Goal: Information Seeking & Learning: Check status

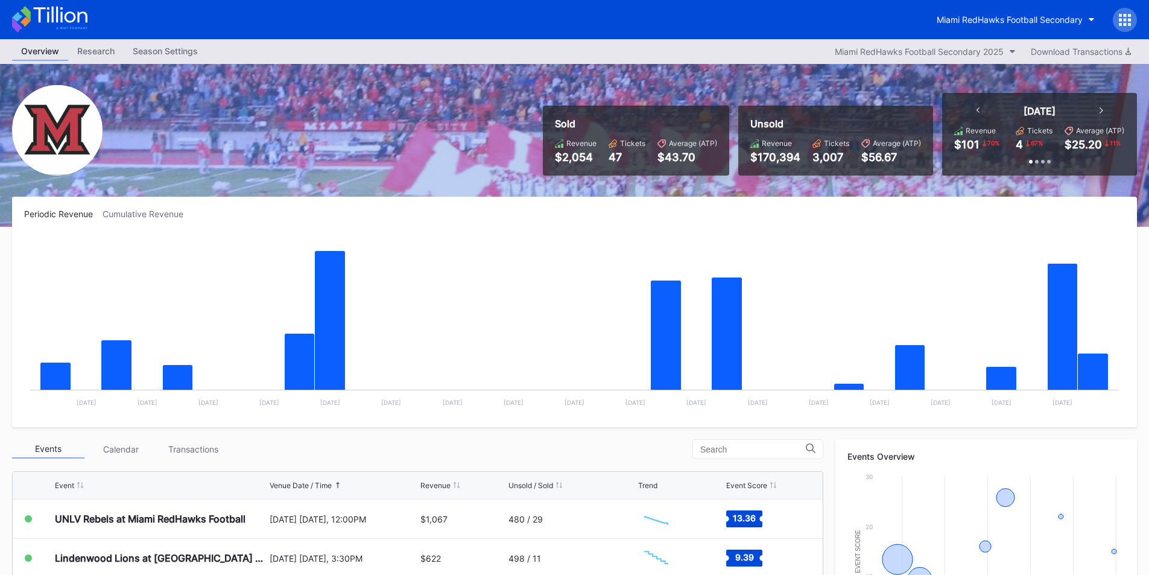
click at [771, 20] on div "Miami RedHawks Football Secondary" at bounding box center [574, 19] width 1149 height 39
click at [946, 51] on div "Miami RedHawks Football Secondary 2025" at bounding box center [919, 51] width 169 height 10
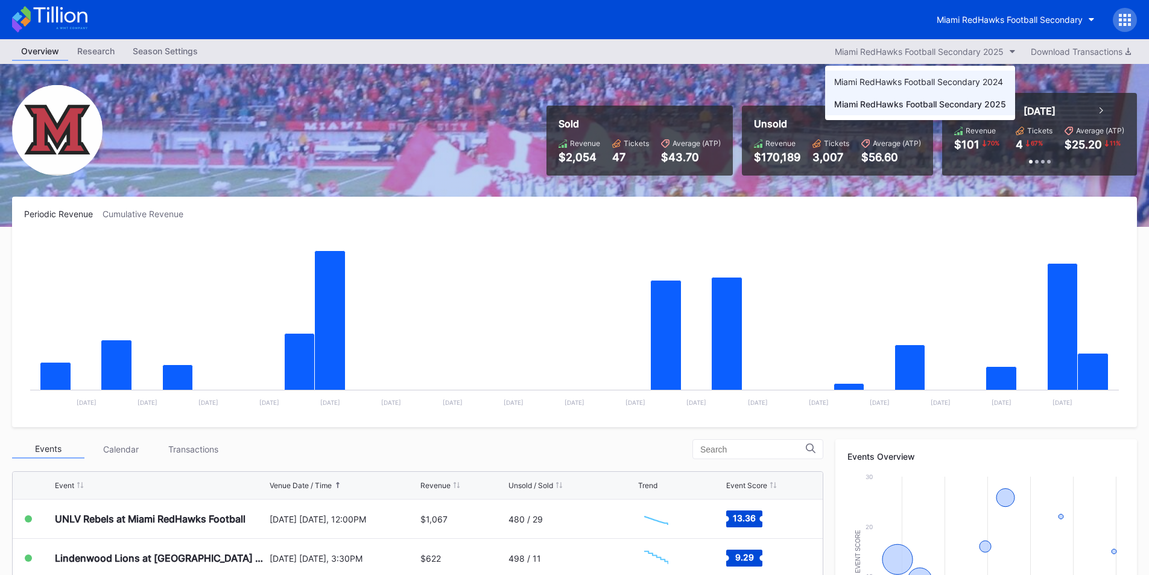
click at [940, 79] on div "Miami RedHawks Football Secondary 2024" at bounding box center [918, 82] width 169 height 10
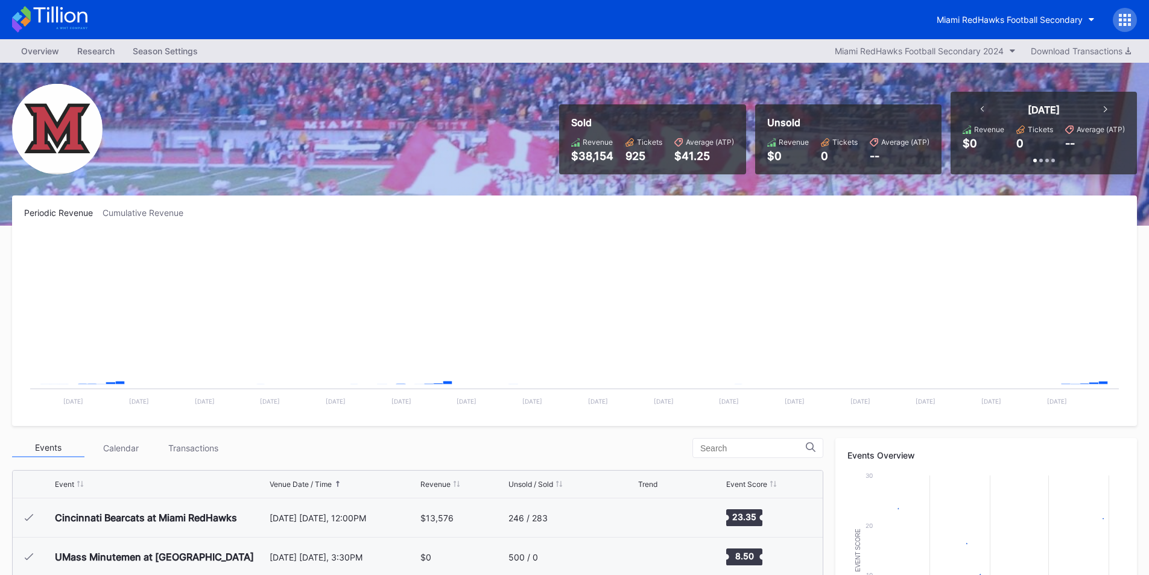
click at [947, 53] on div "Miami RedHawks Football Secondary 2024" at bounding box center [919, 51] width 169 height 10
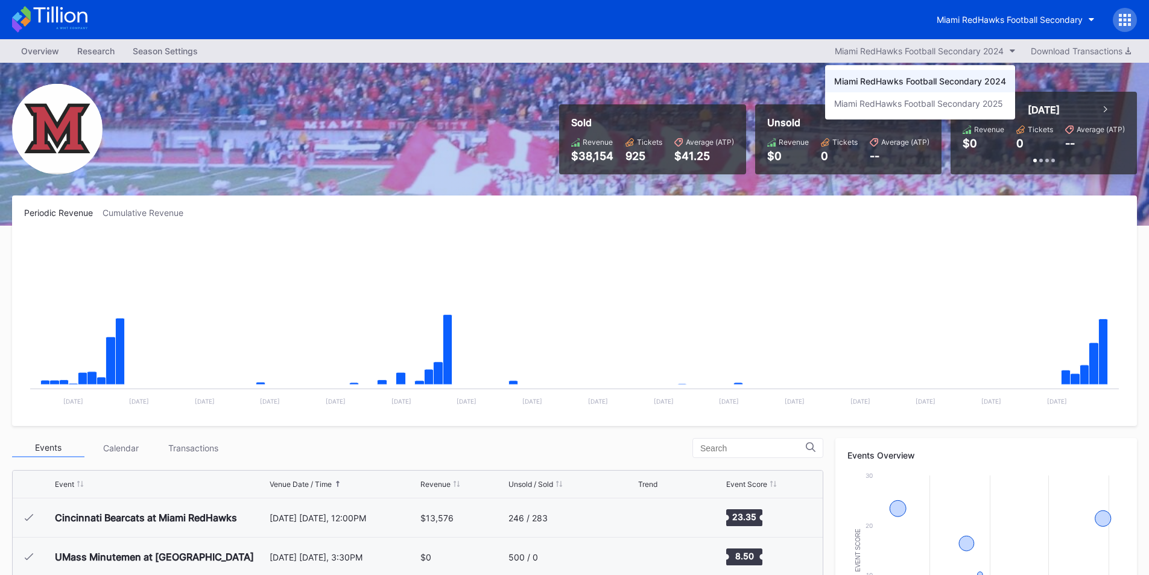
click at [941, 99] on div "Miami RedHawks Football Secondary 2025" at bounding box center [918, 103] width 169 height 10
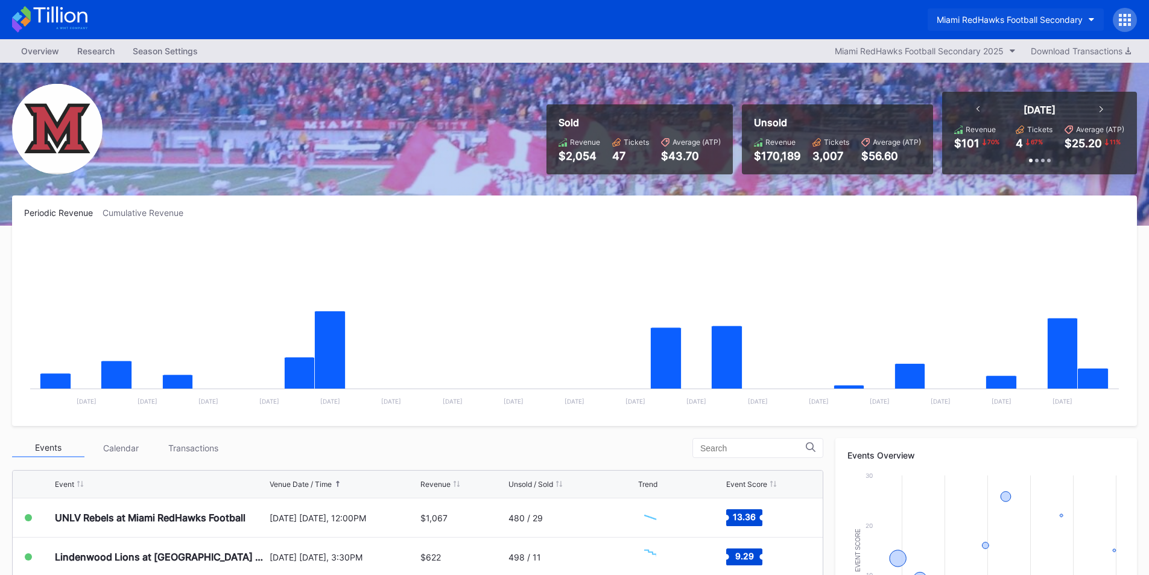
click at [962, 23] on div "Miami RedHawks Football Secondary" at bounding box center [1010, 19] width 146 height 10
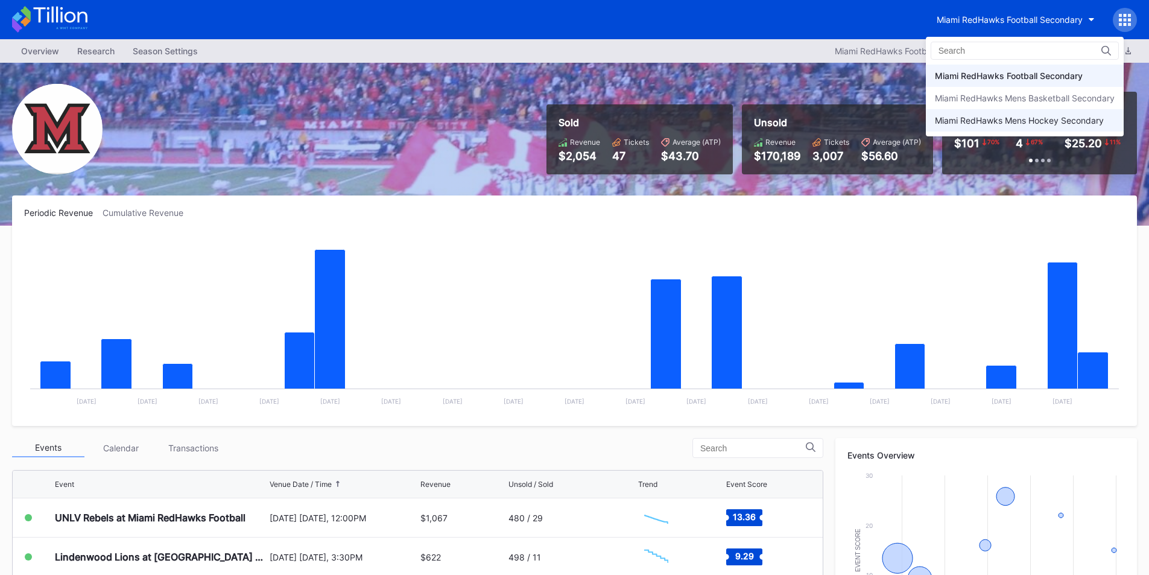
click at [968, 119] on div "Miami RedHawks Mens Hockey Secondary" at bounding box center [1019, 120] width 169 height 10
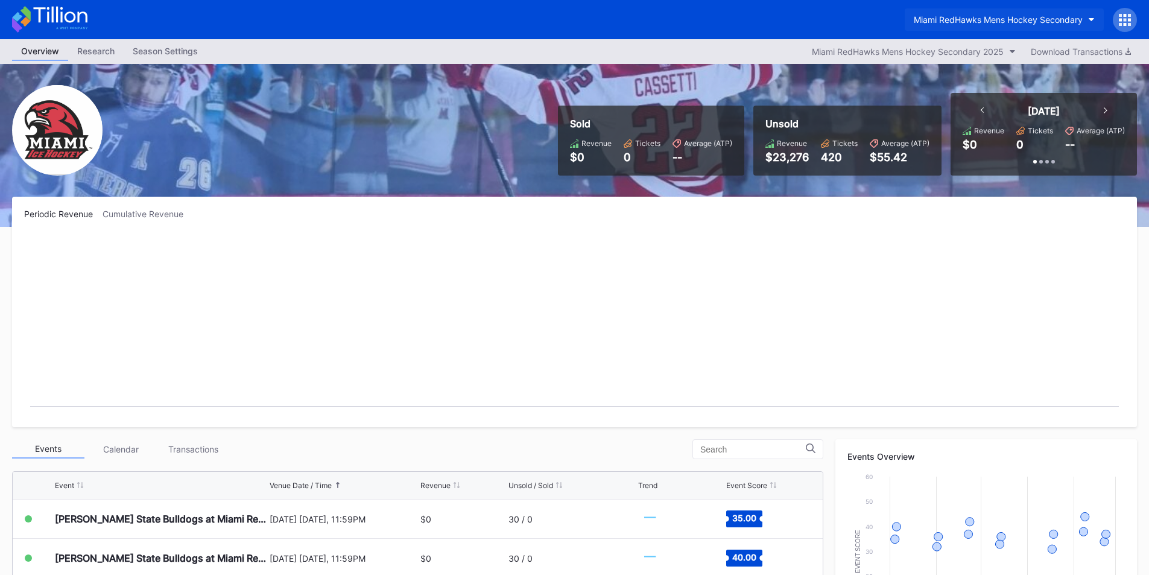
click at [967, 16] on div "Miami RedHawks Mens Hockey Secondary" at bounding box center [998, 19] width 169 height 10
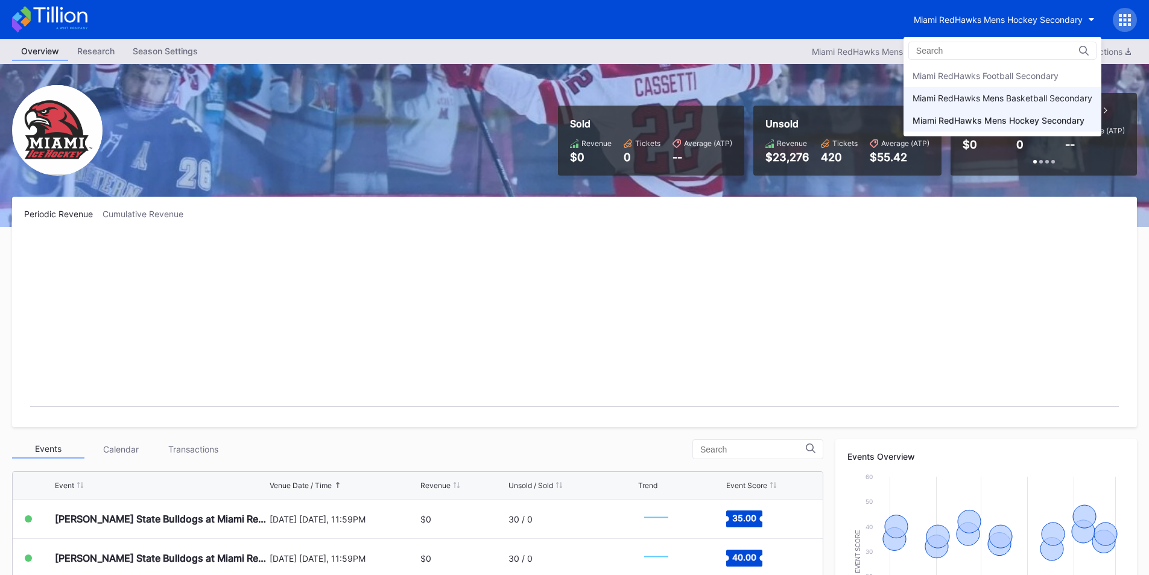
click at [969, 95] on div "Miami RedHawks Mens Basketball Secondary" at bounding box center [1003, 98] width 180 height 10
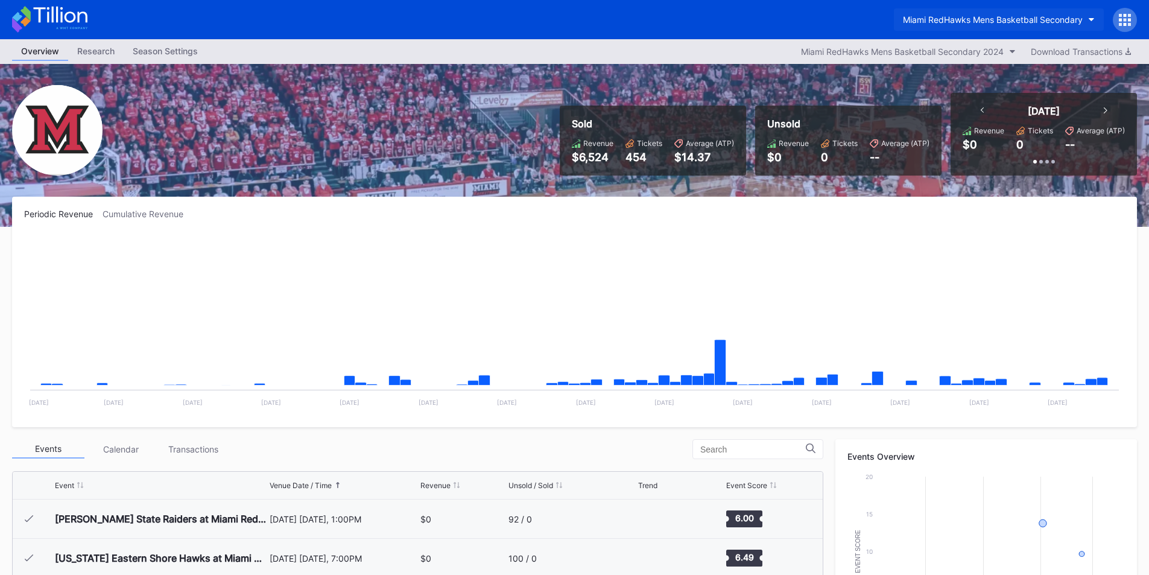
click at [971, 19] on div "Miami RedHawks Mens Basketball Secondary" at bounding box center [993, 19] width 180 height 10
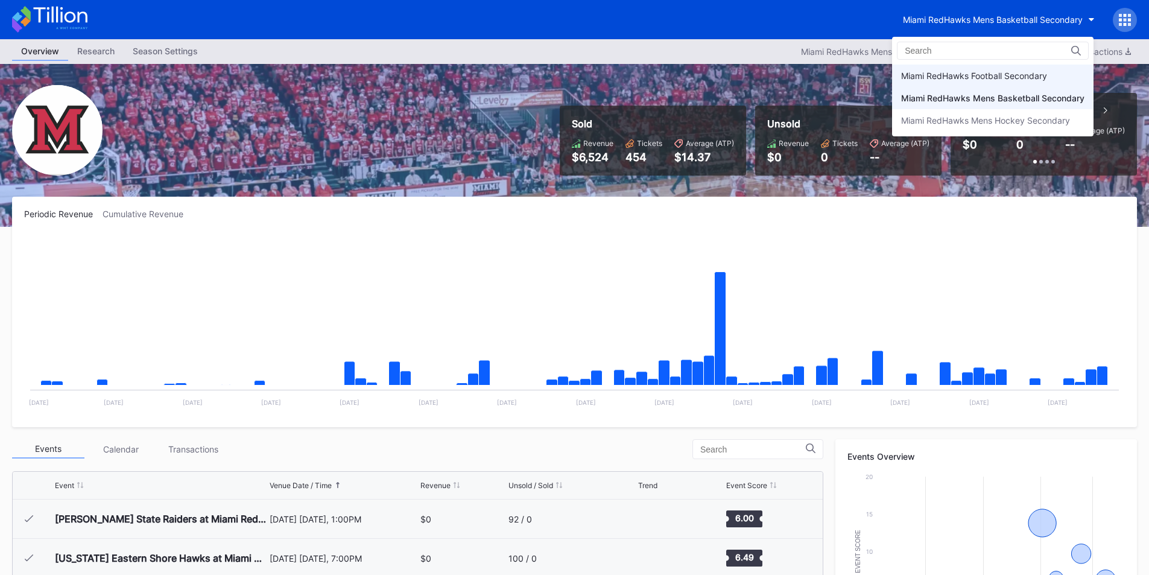
click at [978, 78] on div "Miami RedHawks Football Secondary" at bounding box center [974, 76] width 146 height 10
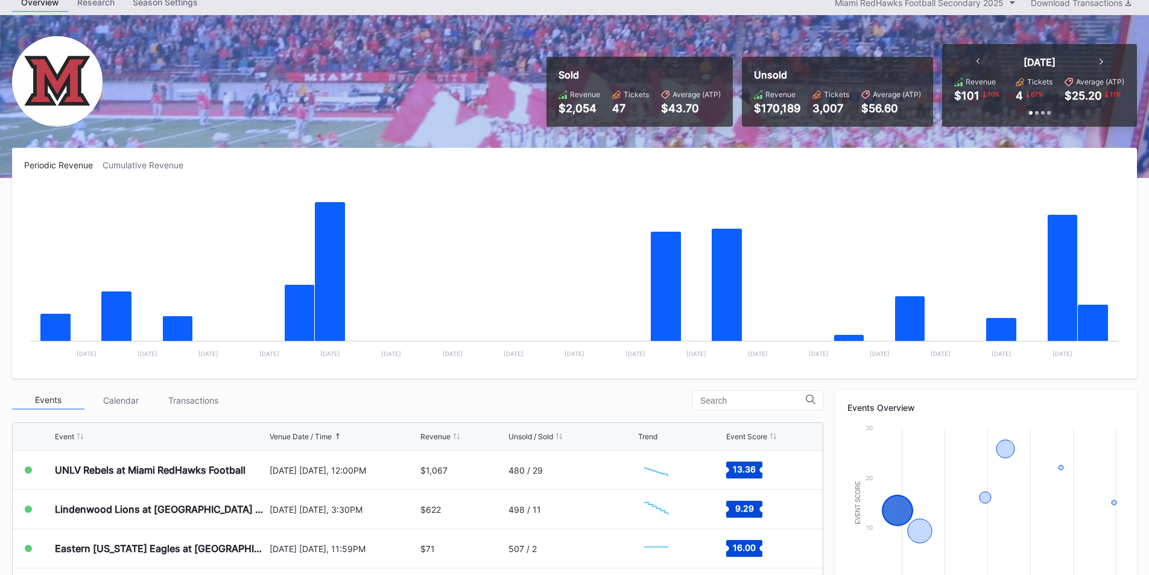
scroll to position [36, 0]
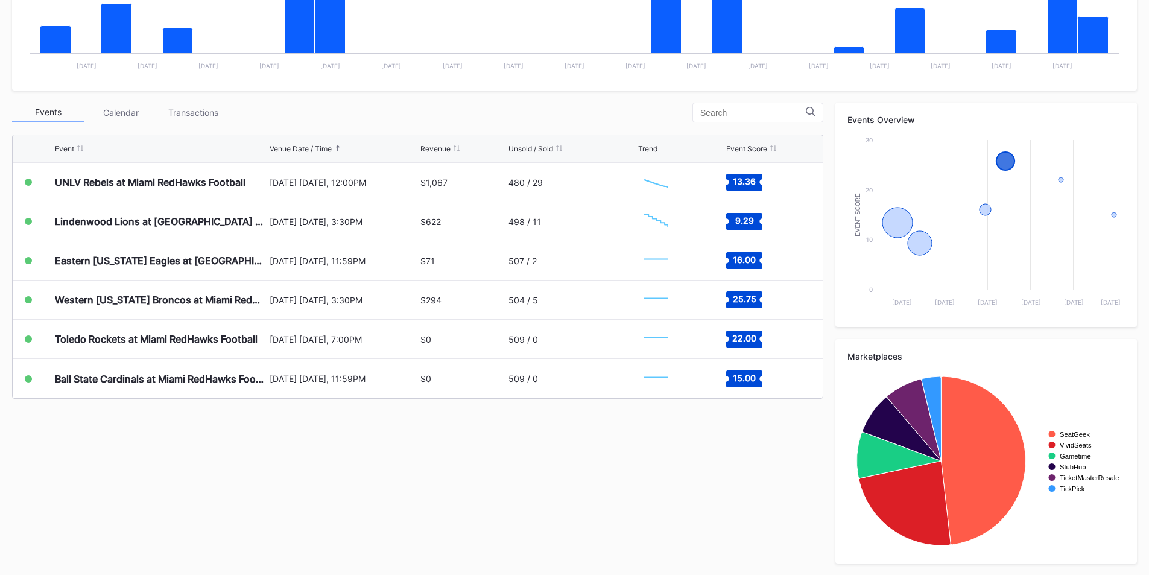
scroll to position [337, 0]
click at [628, 492] on div "Events Calendar Transactions Event Venue Date / Time Revenue Unsold / Sold Tren…" at bounding box center [574, 332] width 1125 height 461
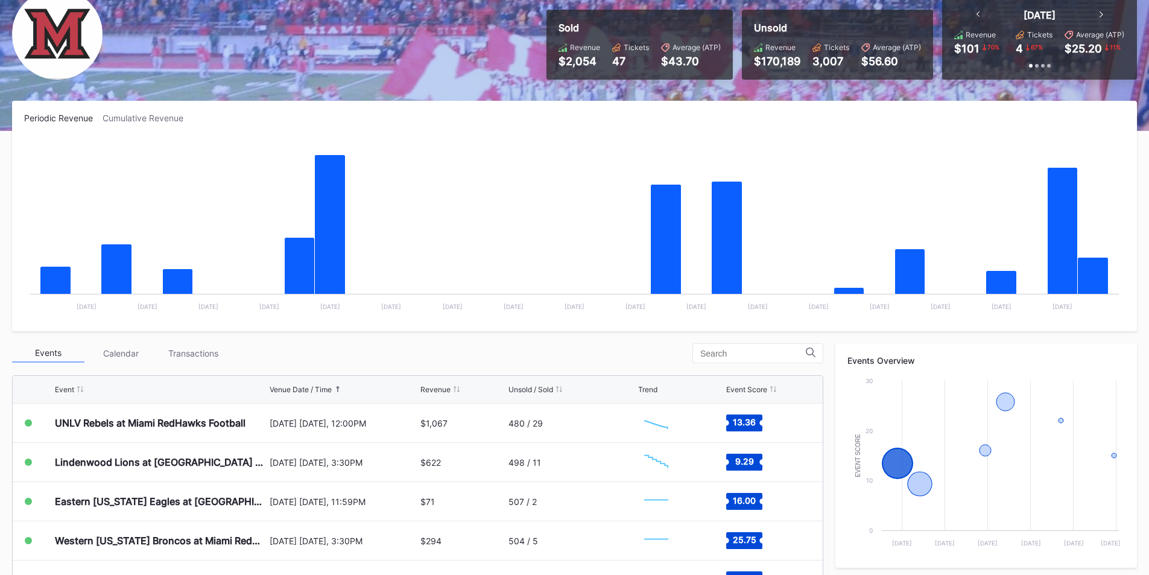
scroll to position [0, 0]
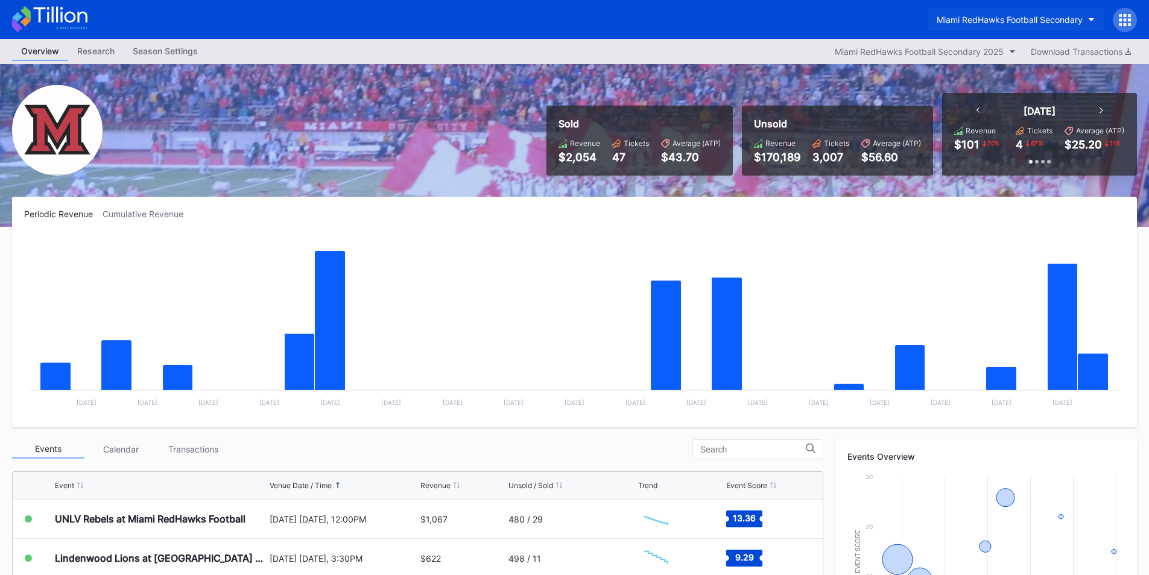
click at [1051, 21] on div "Miami RedHawks Football Secondary" at bounding box center [1010, 19] width 146 height 10
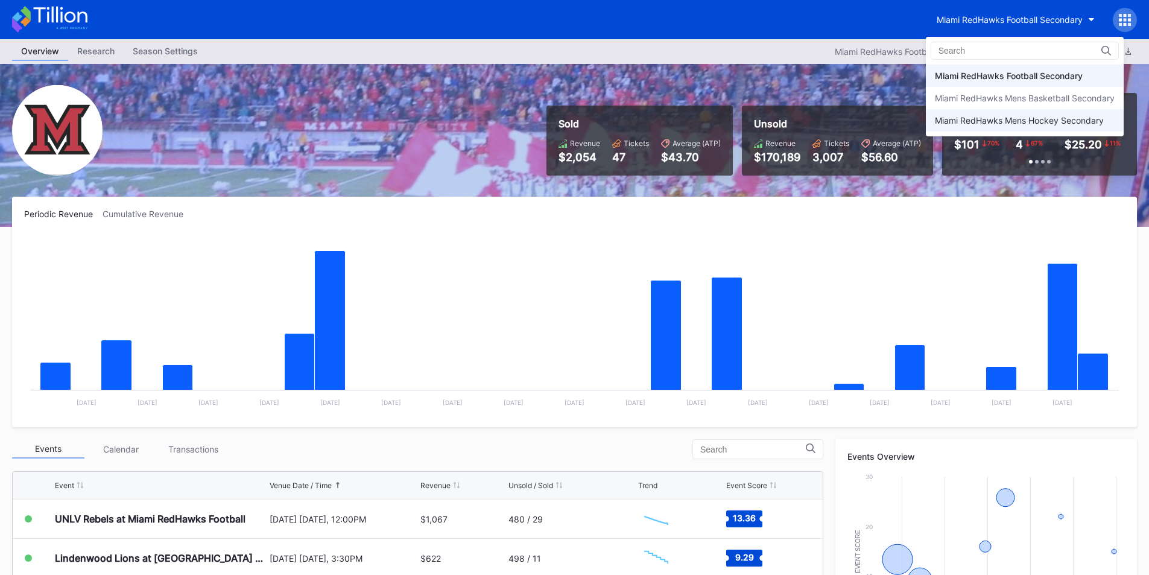
click at [1014, 125] on div "Miami RedHawks Mens Hockey Secondary" at bounding box center [1019, 120] width 169 height 10
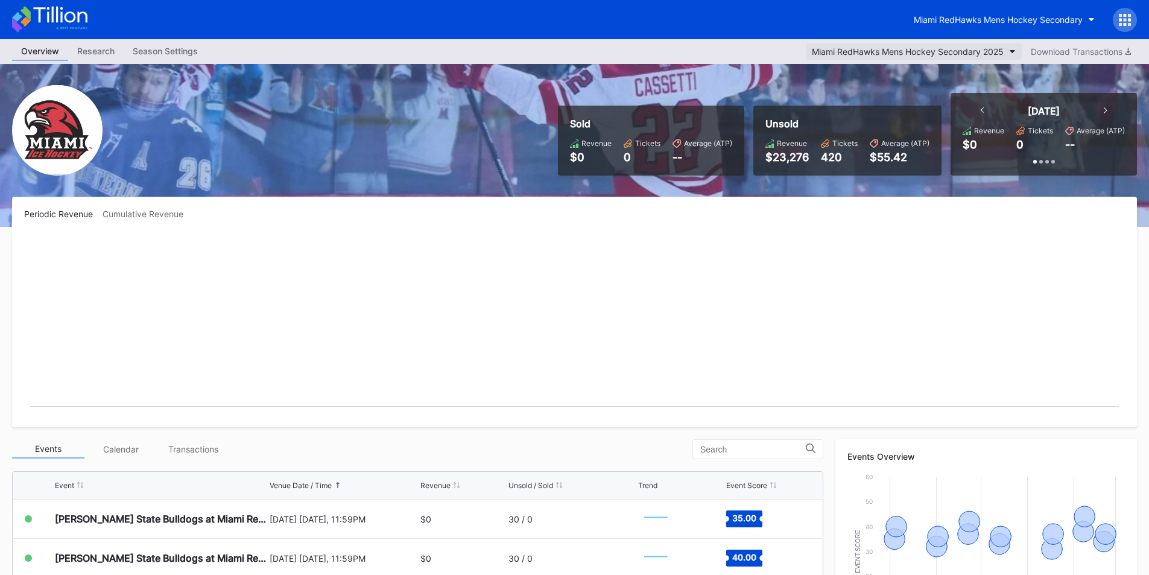
click at [979, 55] on div "Miami RedHawks Mens Hockey Secondary 2025" at bounding box center [908, 51] width 192 height 10
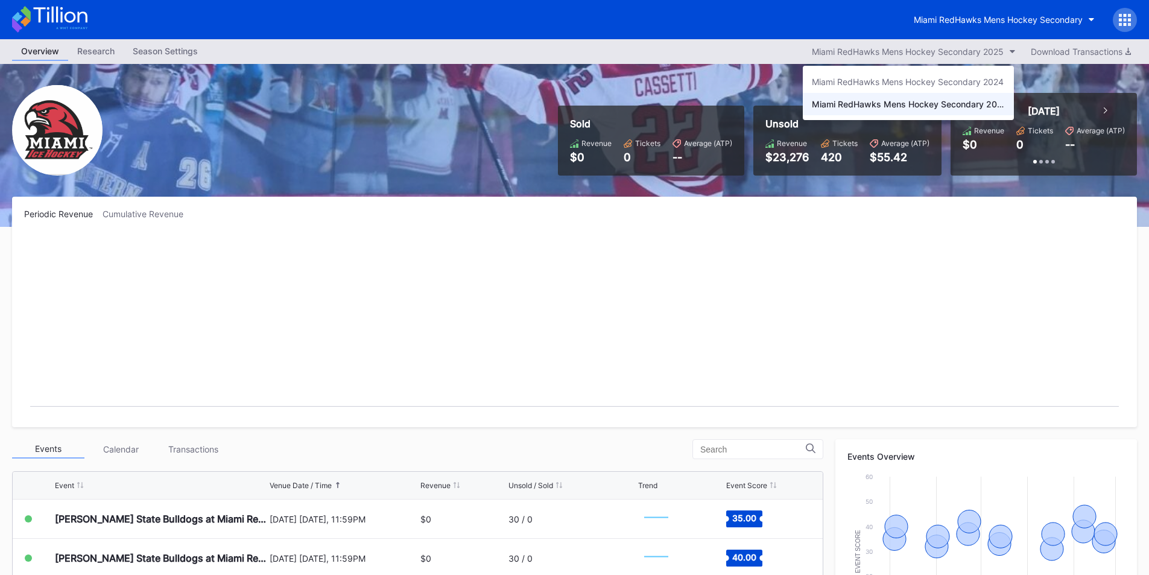
click at [955, 78] on div "Miami RedHawks Mens Hockey Secondary 2024" at bounding box center [908, 82] width 192 height 10
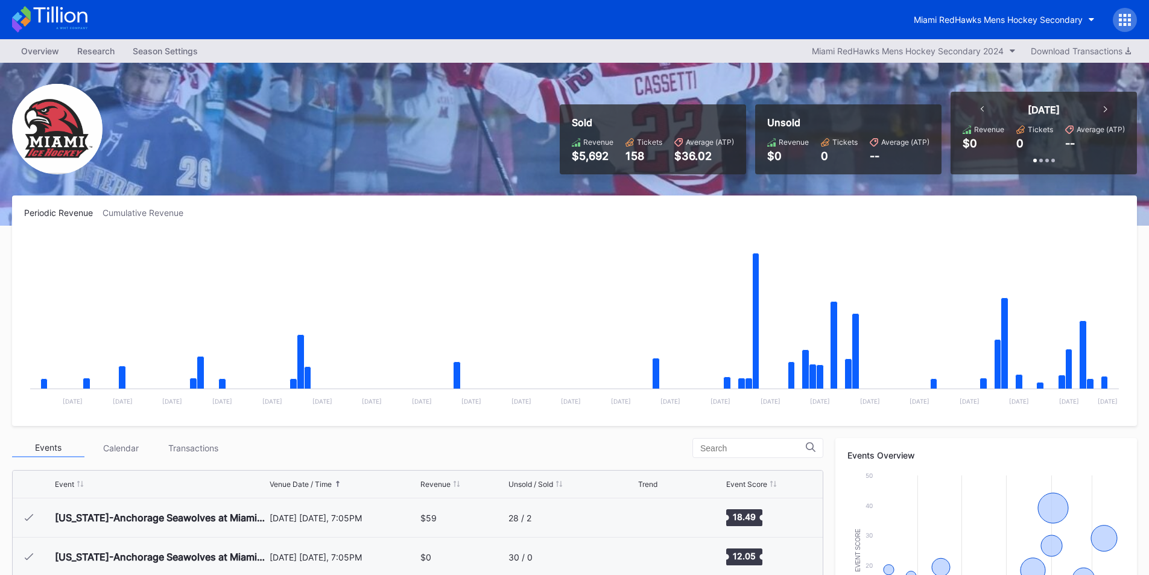
click at [608, 144] on div "Revenue" at bounding box center [598, 142] width 30 height 9
click at [608, 145] on div "Revenue" at bounding box center [598, 142] width 30 height 9
click at [612, 168] on div "Sold Revenue $5,692 Tickets 158 Average (ATP) $36.02" at bounding box center [653, 139] width 186 height 70
click at [895, 51] on div "Miami RedHawks Mens Hockey Secondary 2024" at bounding box center [908, 51] width 192 height 10
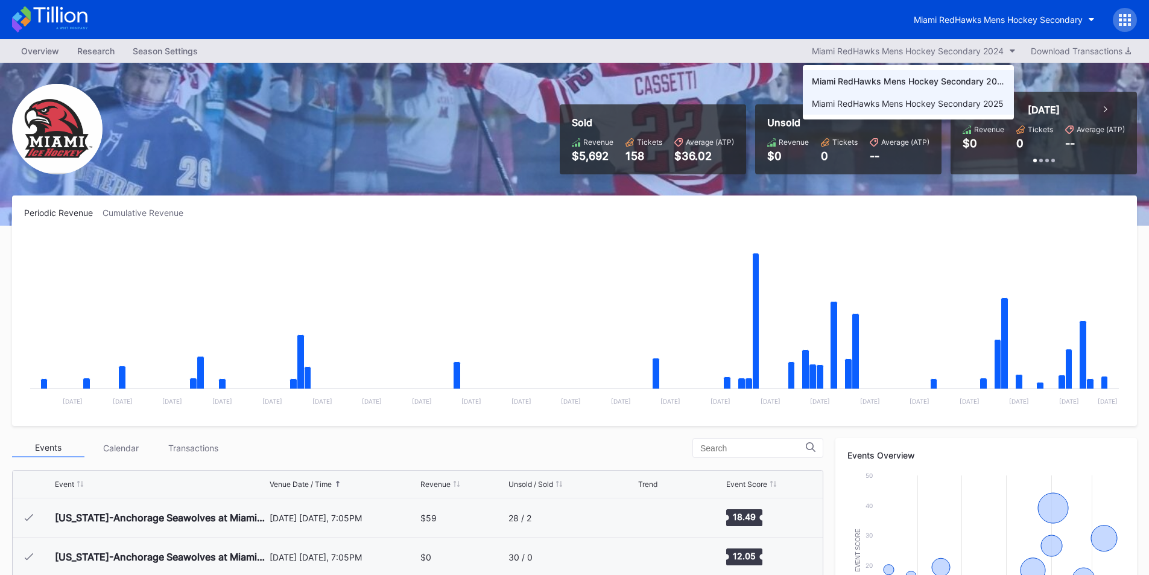
click at [915, 102] on div "Miami RedHawks Mens Hockey Secondary 2025" at bounding box center [908, 103] width 192 height 10
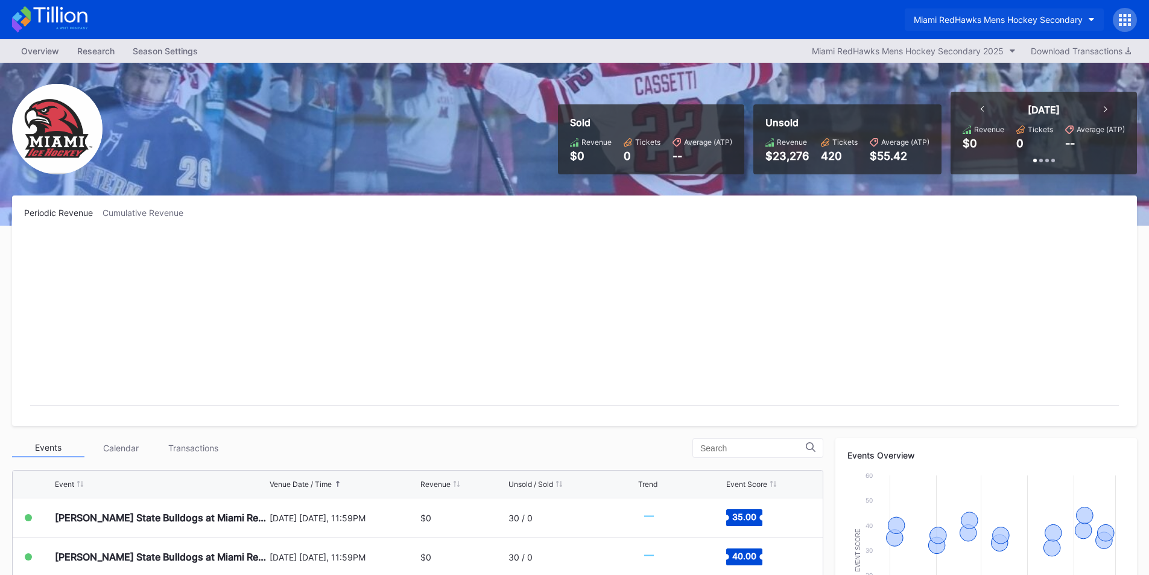
click at [970, 10] on button "Miami RedHawks Mens Hockey Secondary" at bounding box center [1004, 19] width 199 height 22
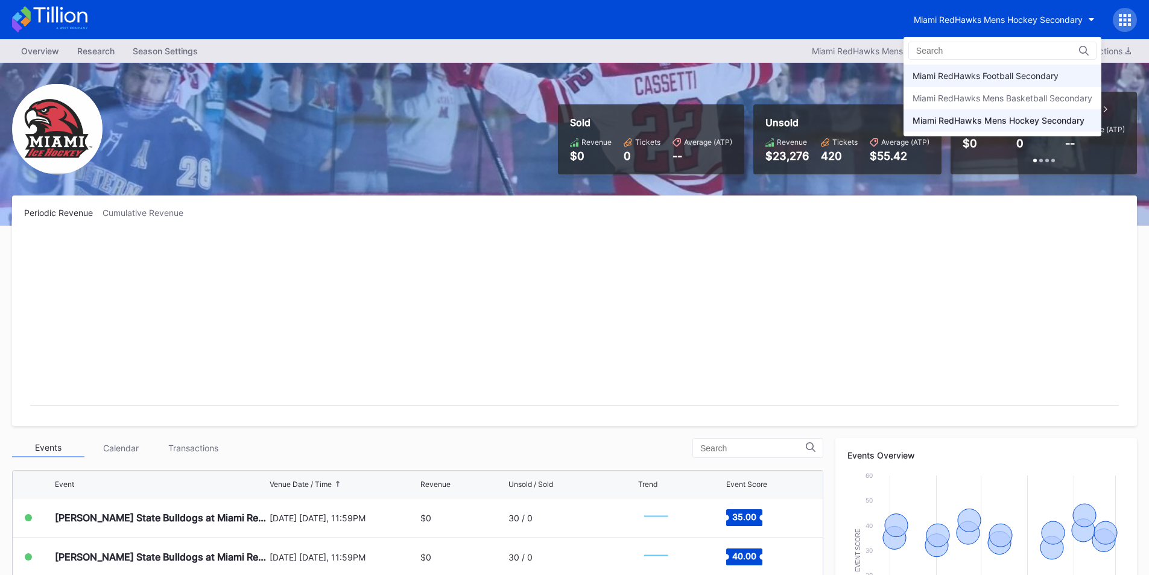
click at [971, 75] on div "Miami RedHawks Football Secondary" at bounding box center [986, 76] width 146 height 10
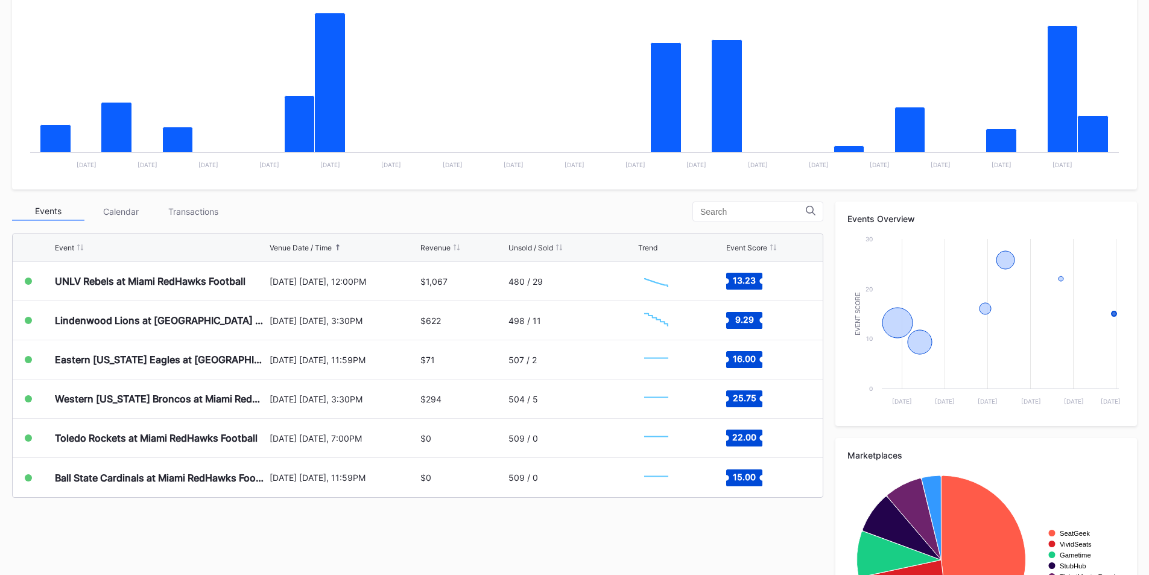
scroll to position [217, 0]
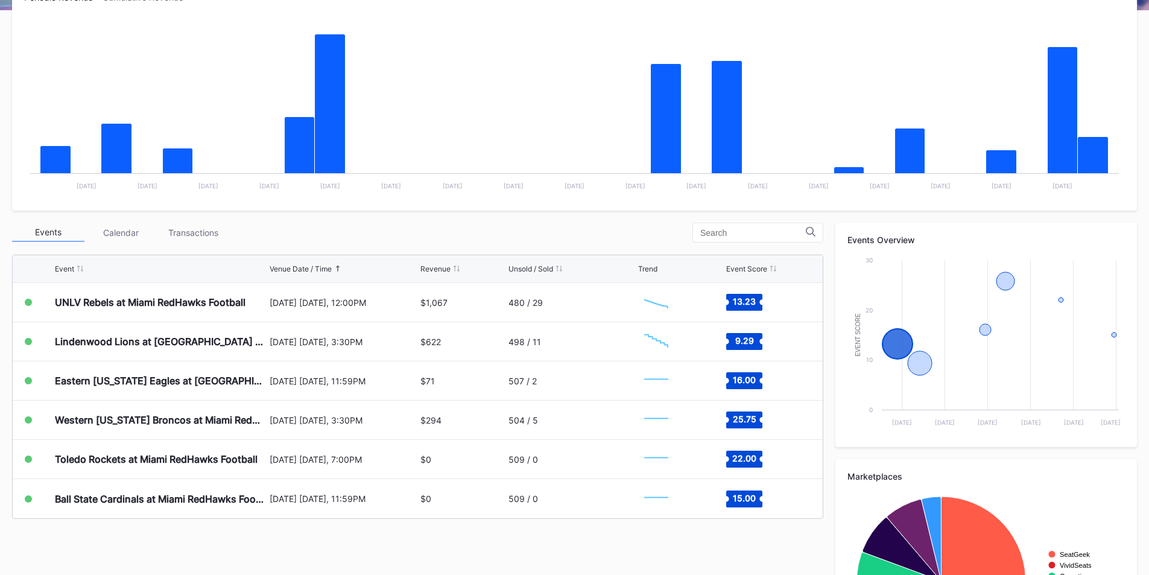
click at [619, 226] on div "Events Calendar Transactions" at bounding box center [417, 233] width 811 height 20
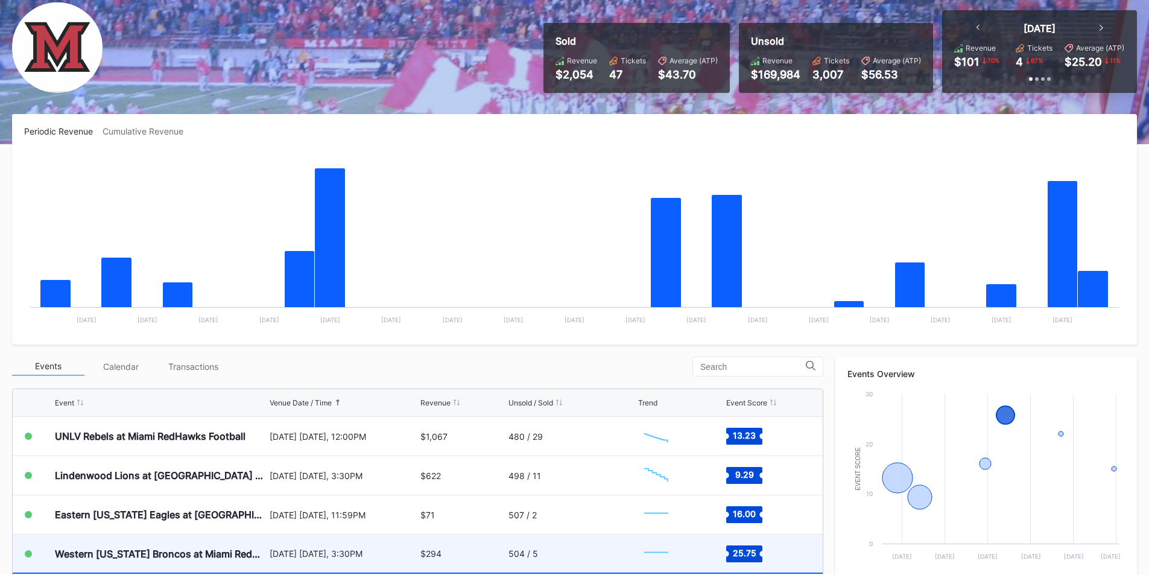
scroll to position [0, 0]
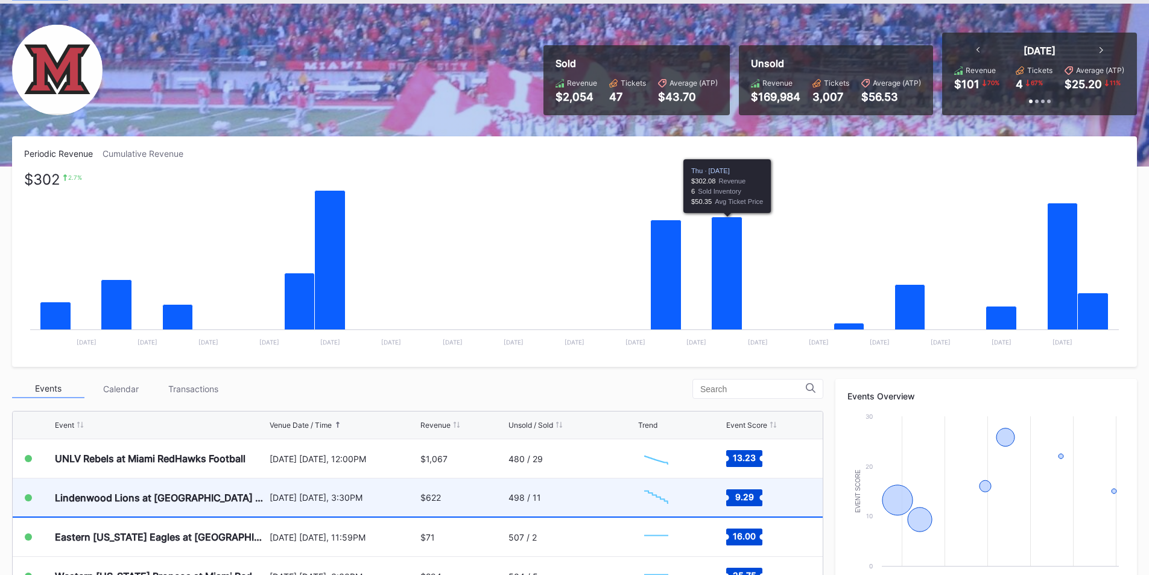
scroll to position [181, 0]
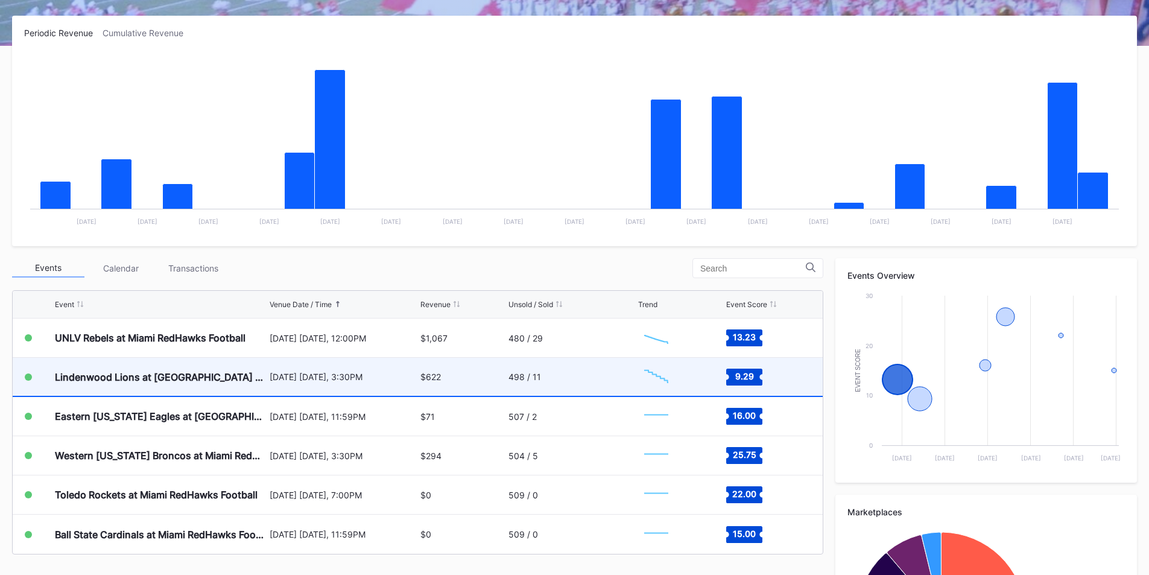
click at [533, 80] on rect "Chart title" at bounding box center [574, 143] width 1101 height 181
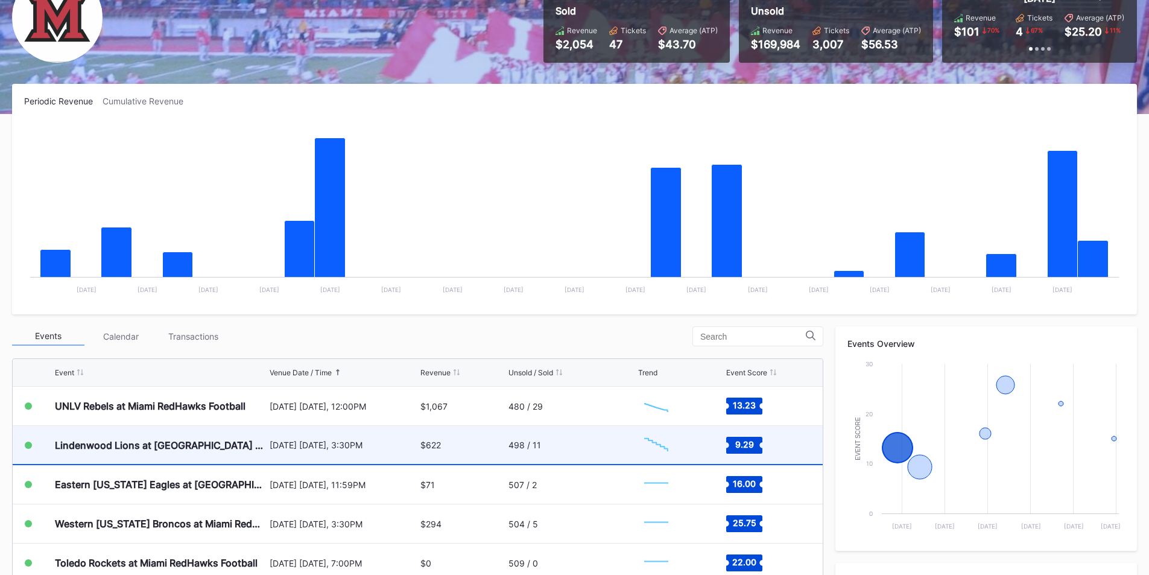
scroll to position [0, 0]
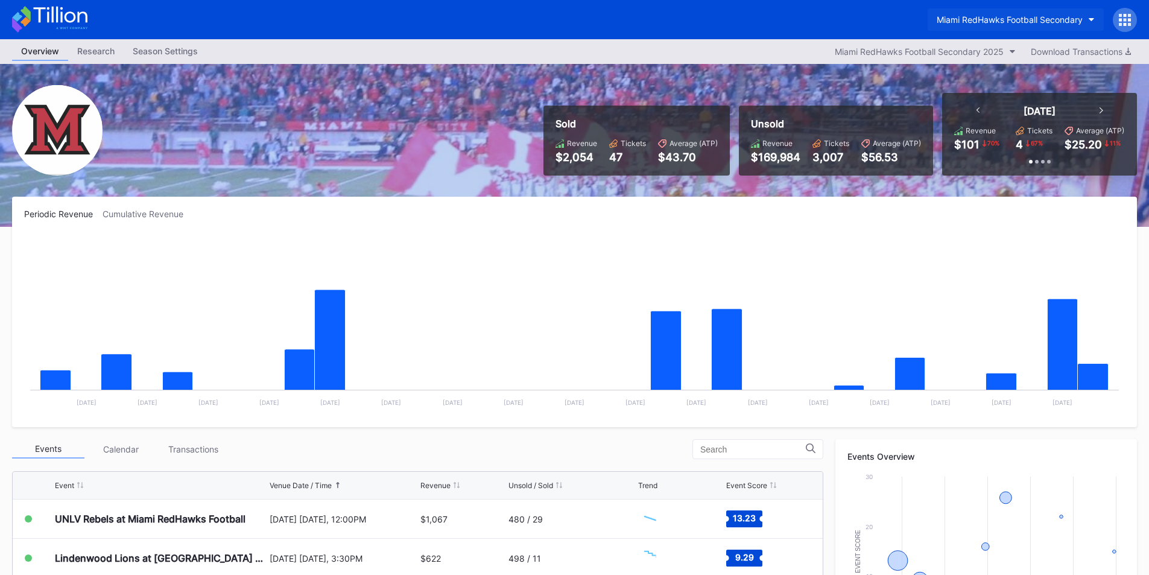
click at [1025, 17] on div "Miami RedHawks Football Secondary" at bounding box center [1010, 19] width 146 height 10
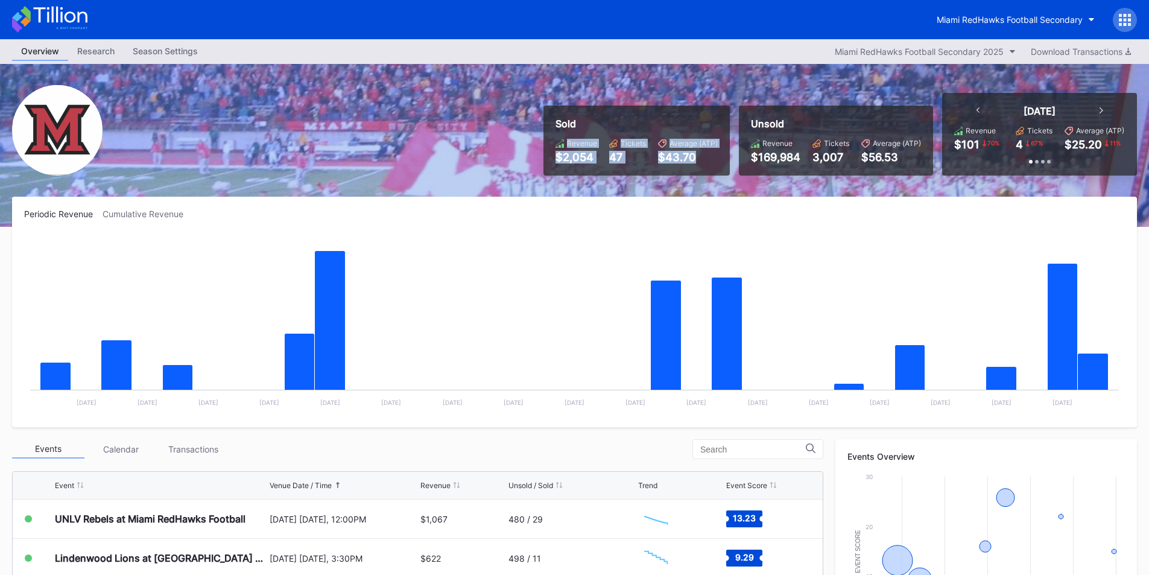
drag, startPoint x: 694, startPoint y: 160, endPoint x: 500, endPoint y: 132, distance: 195.7
click at [501, 133] on div "Sold Revenue $2,054 Tickets 47 Average (ATP) $43.70 Unsold Revenue $169,984 Tic…" at bounding box center [574, 145] width 1149 height 163
click at [499, 146] on div "Sold Revenue $2,054 Tickets 47 Average (ATP) $43.70 Unsold Revenue $169,984 Tic…" at bounding box center [574, 145] width 1149 height 163
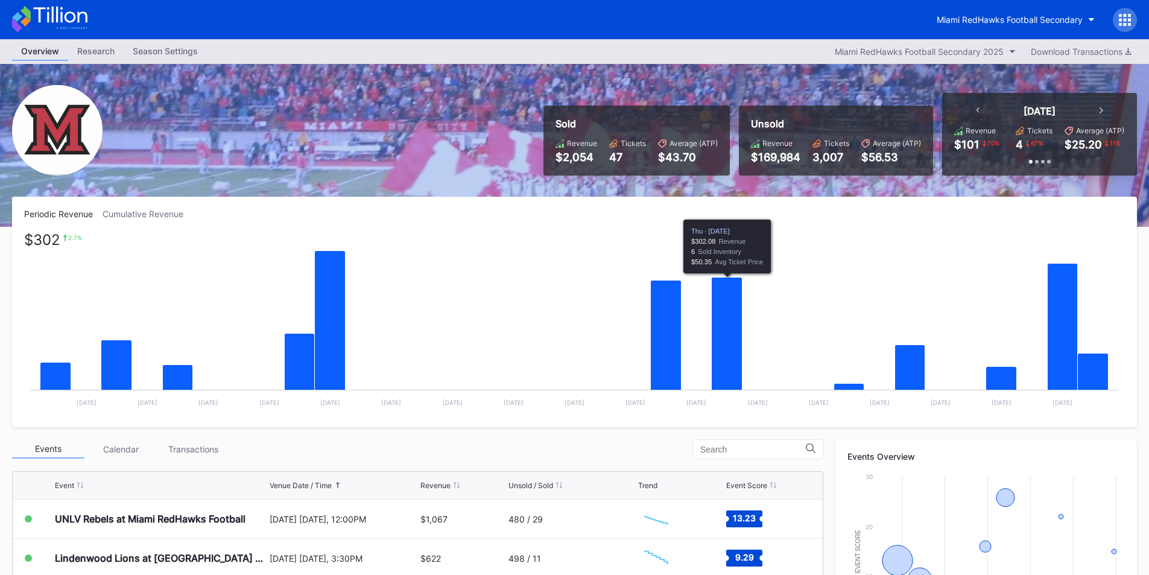
click at [554, 232] on div "Periodic Revenue Cumulative Revenue $302 2.7 % Created with Highcharts 11.2.0 C…" at bounding box center [574, 312] width 1125 height 230
click at [997, 26] on button "Miami RedHawks Football Secondary" at bounding box center [1016, 19] width 176 height 22
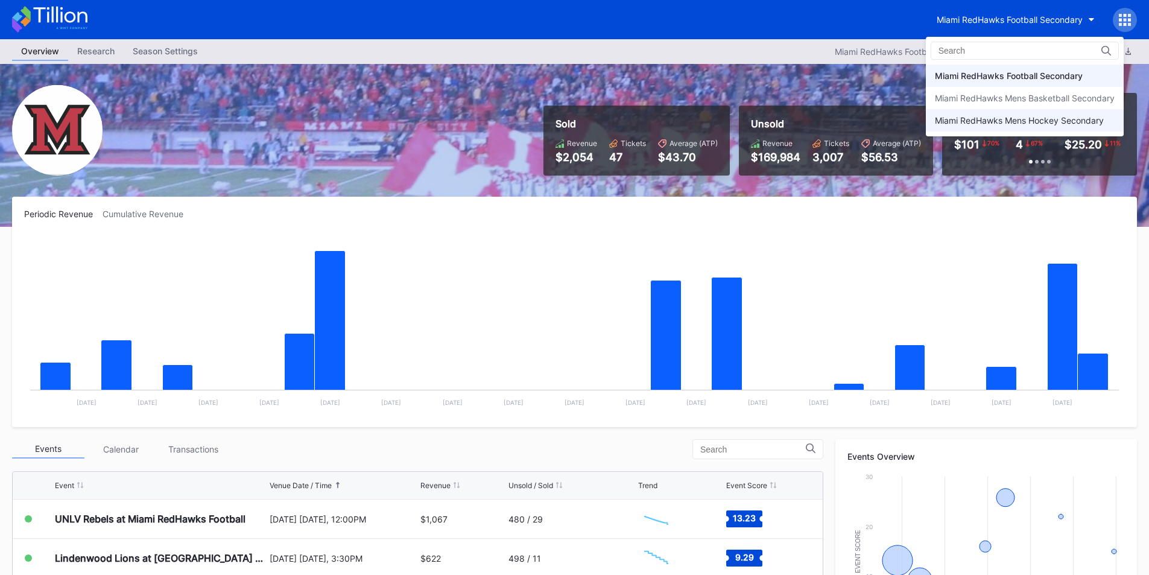
click at [981, 113] on div "Miami RedHawks Mens Hockey Secondary" at bounding box center [1025, 120] width 198 height 22
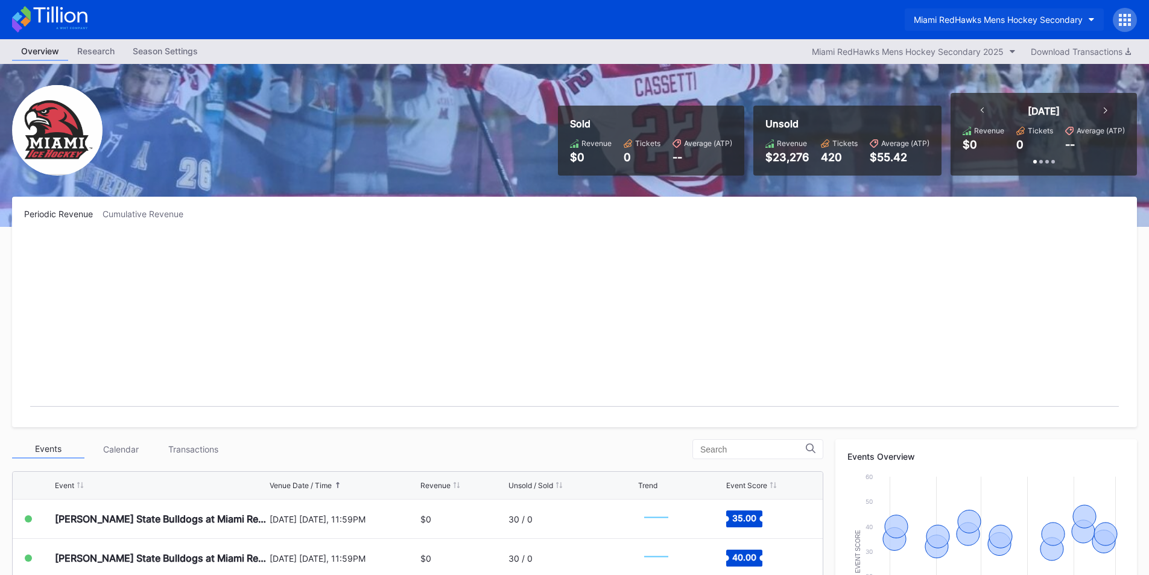
click at [975, 22] on div "Miami RedHawks Mens Hockey Secondary" at bounding box center [998, 19] width 169 height 10
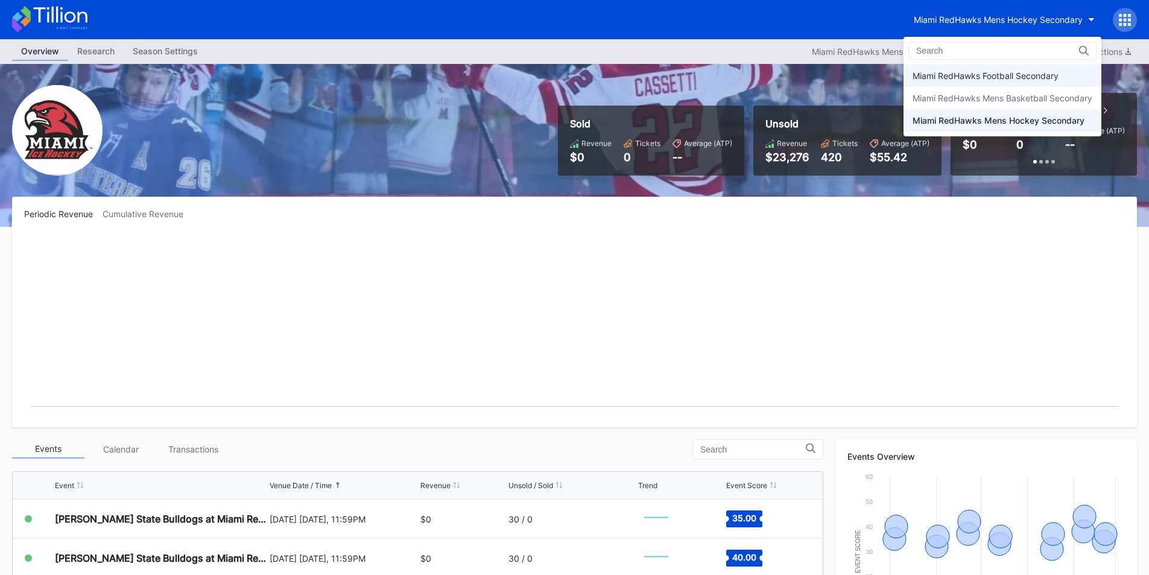
click at [976, 77] on div "Miami RedHawks Football Secondary" at bounding box center [986, 76] width 146 height 10
